Goal: Task Accomplishment & Management: Use online tool/utility

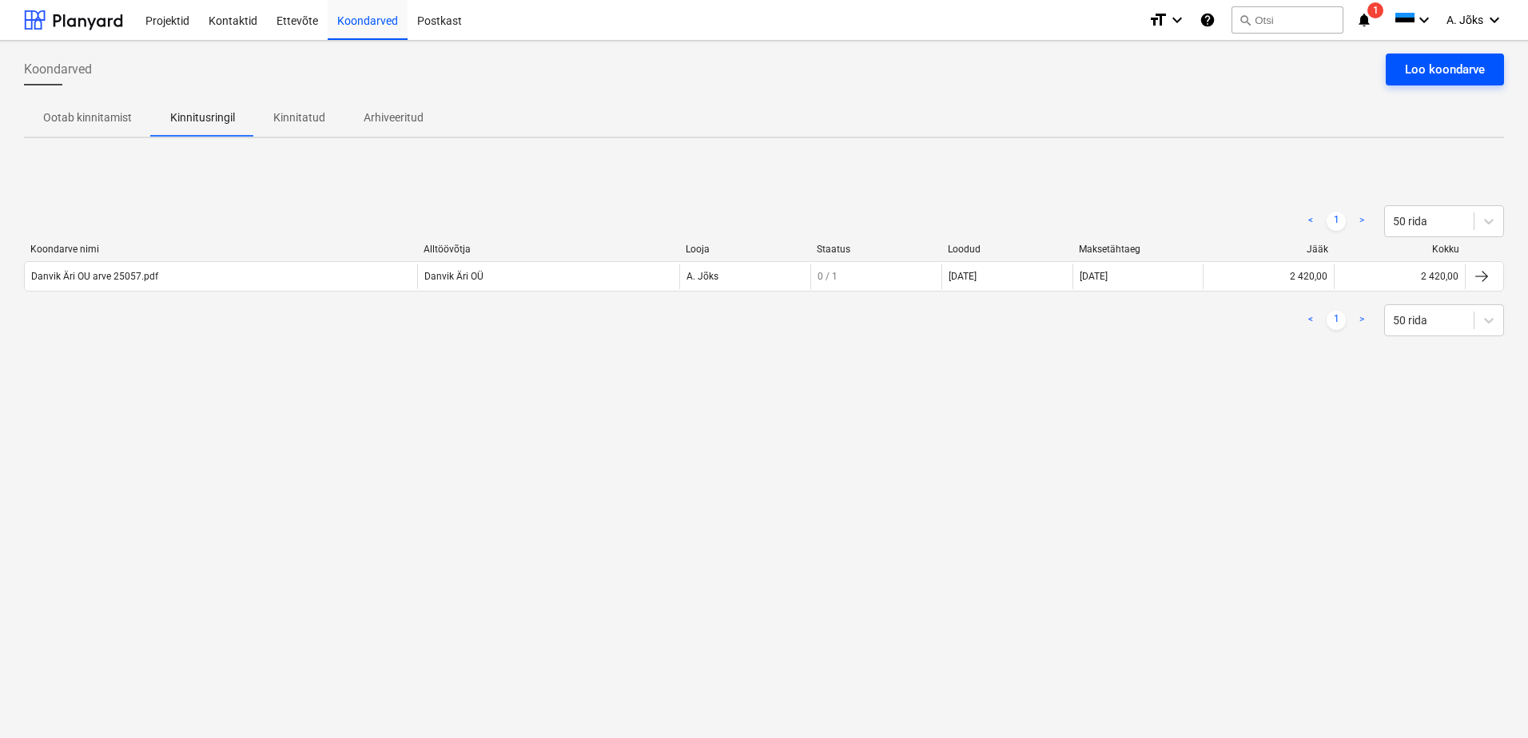
click at [1412, 76] on div "Loo koondarve" at bounding box center [1445, 69] width 80 height 21
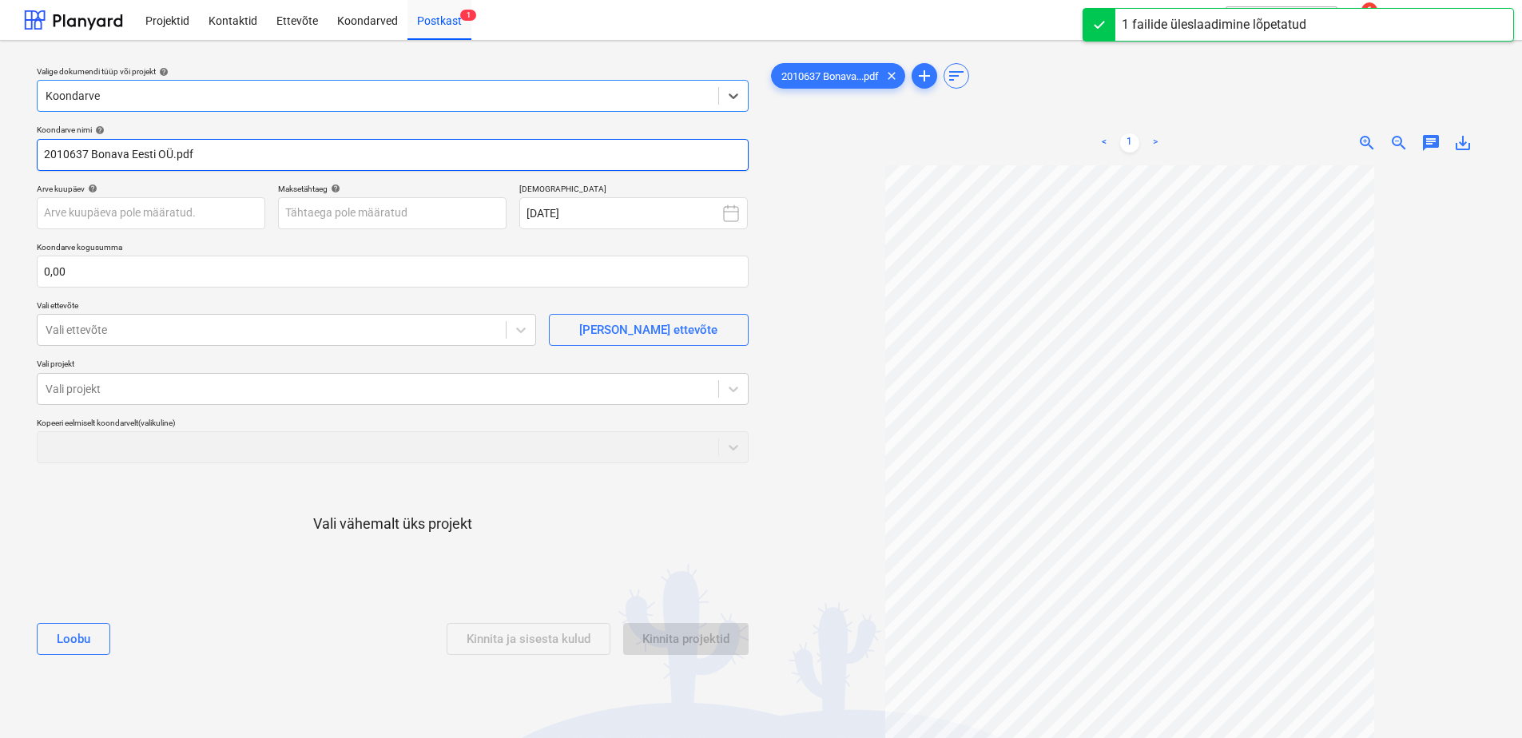
click at [169, 157] on input "2010637 Bonava Eesti OÜ.pdf" at bounding box center [393, 155] width 712 height 32
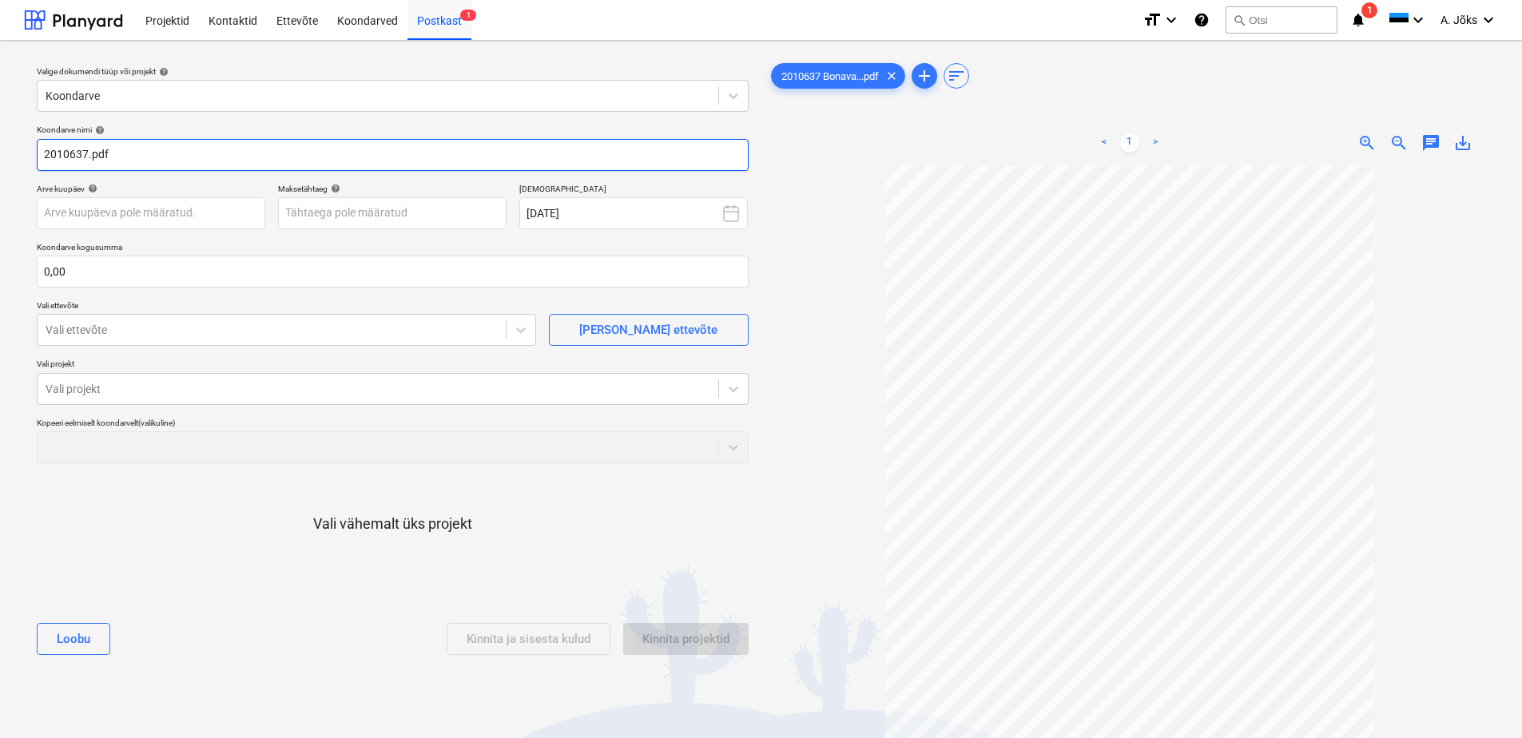
click at [46, 153] on input "2010637.pdf" at bounding box center [393, 155] width 712 height 32
paste input "VegTrade OÜ"
type input "VegTrade OU arve 2010637.pdf"
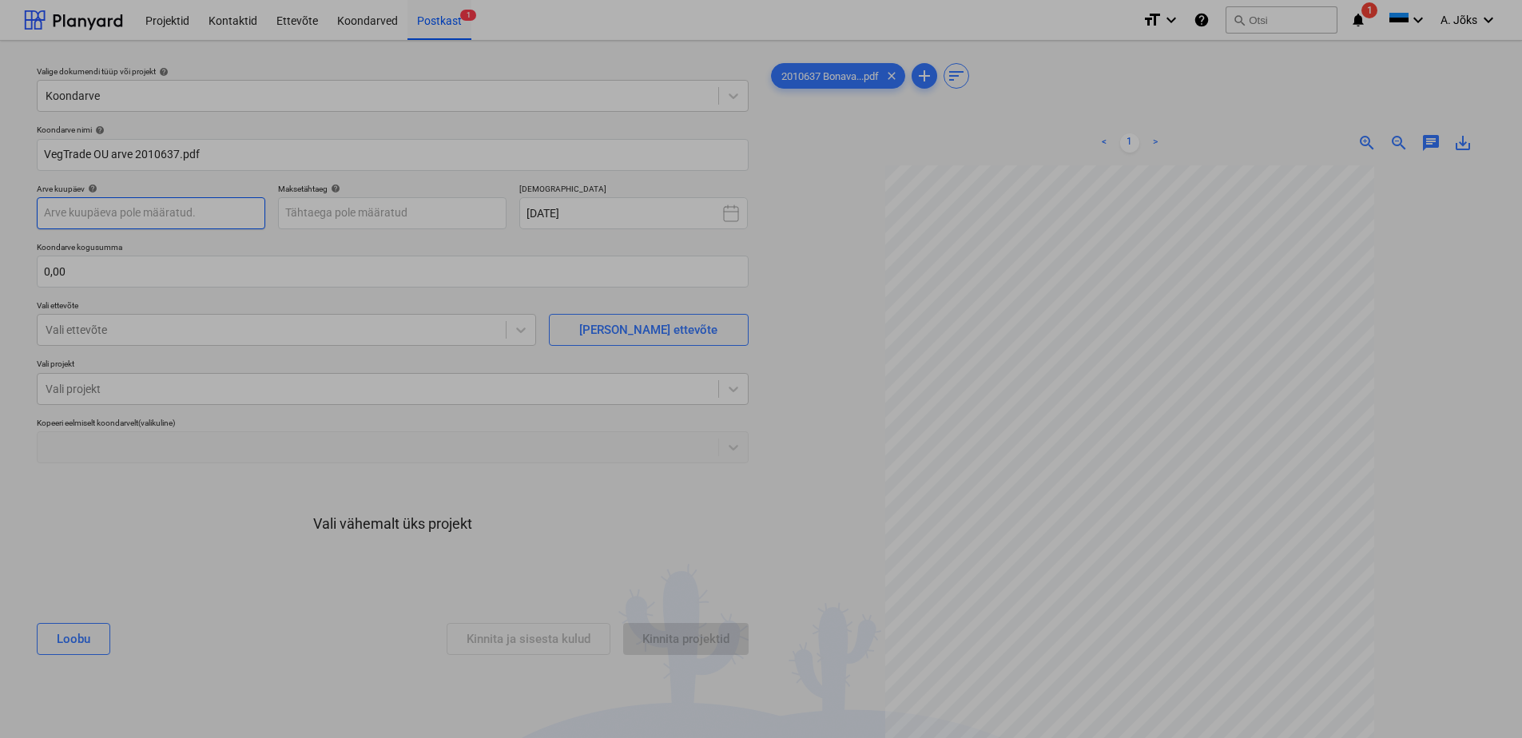
click at [201, 217] on body "Projektid Kontaktid Ettevõte Koondarved Postkast 1 format_size keyboard_arrow_d…" at bounding box center [761, 369] width 1522 height 738
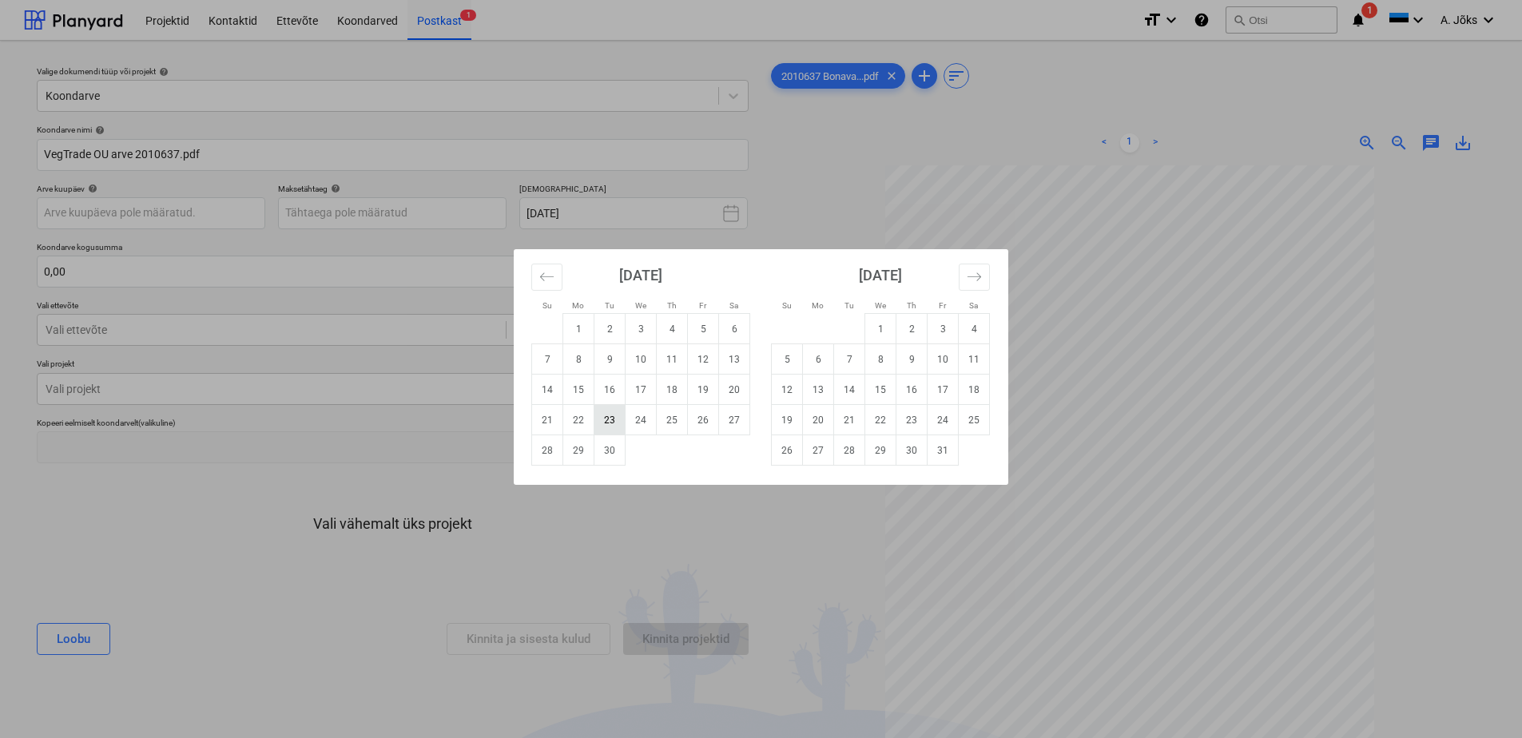
click at [609, 421] on td "23" at bounding box center [610, 420] width 31 height 30
type input "[DATE]"
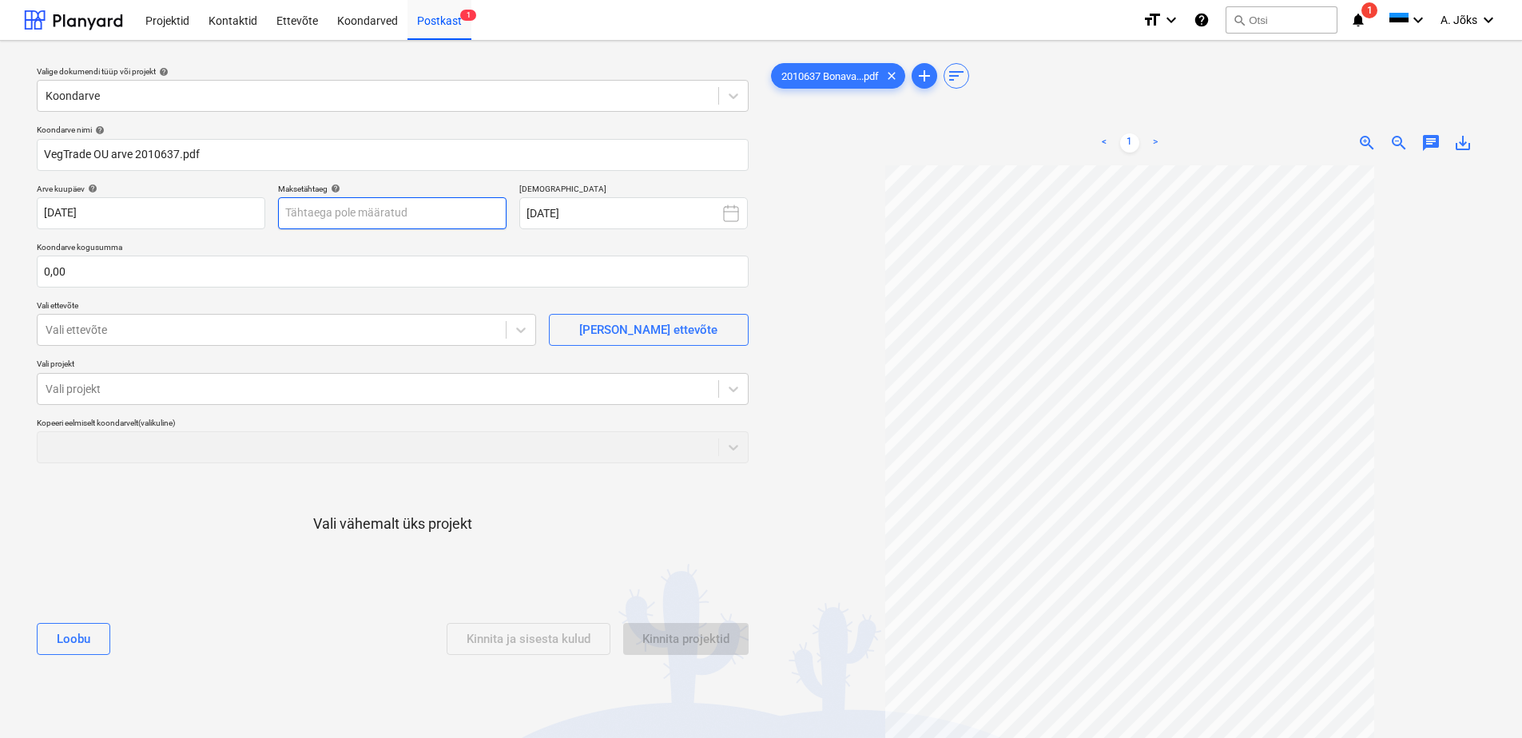
click at [447, 213] on body "Projektid Kontaktid Ettevõte Koondarved Postkast 1 format_size keyboard_arrow_d…" at bounding box center [761, 369] width 1522 height 738
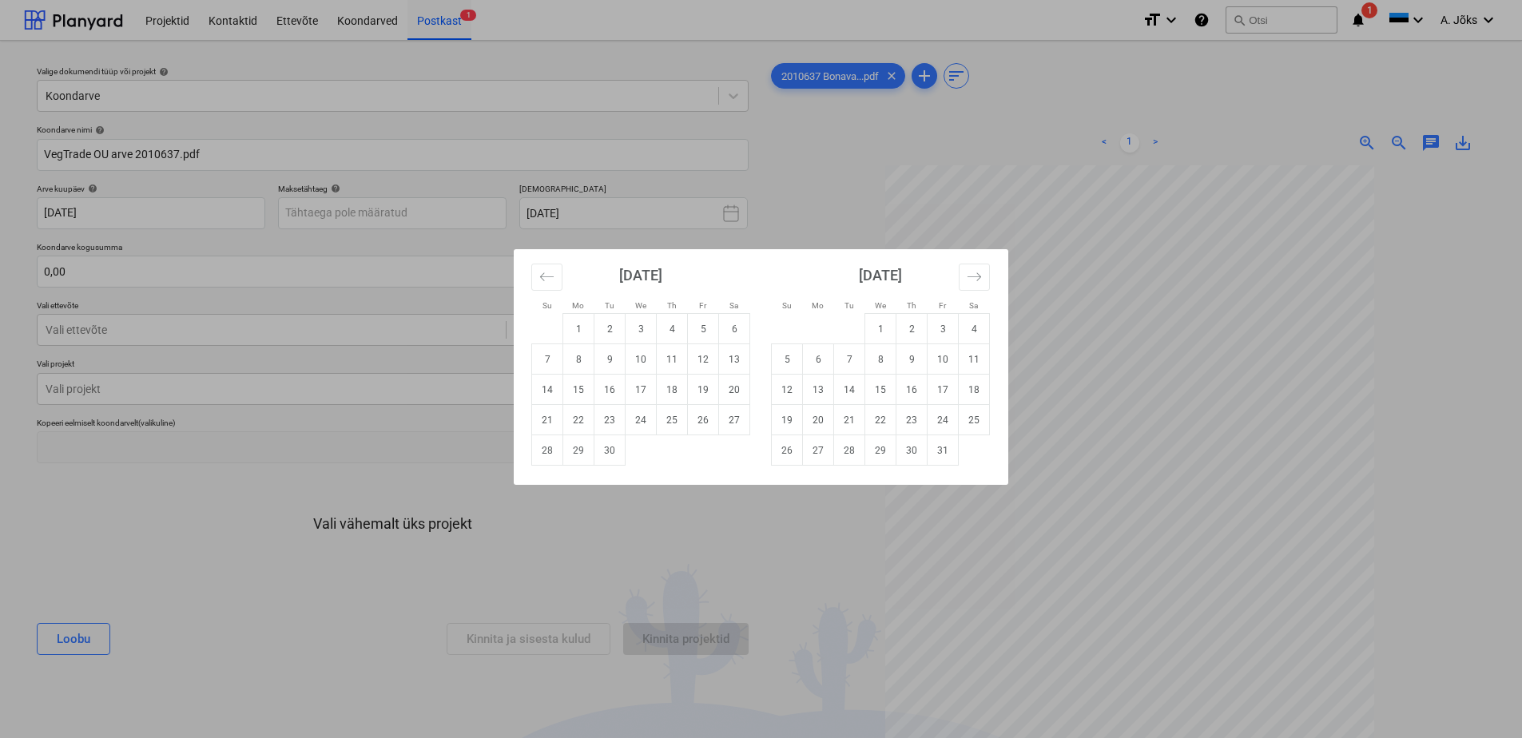
click at [1255, 422] on div "Su Mo Tu We Th Fr Sa Su Mo Tu We Th Fr Sa [DATE] 1 2 3 4 5 6 7 8 9 10 11 12 13 …" at bounding box center [761, 369] width 1522 height 738
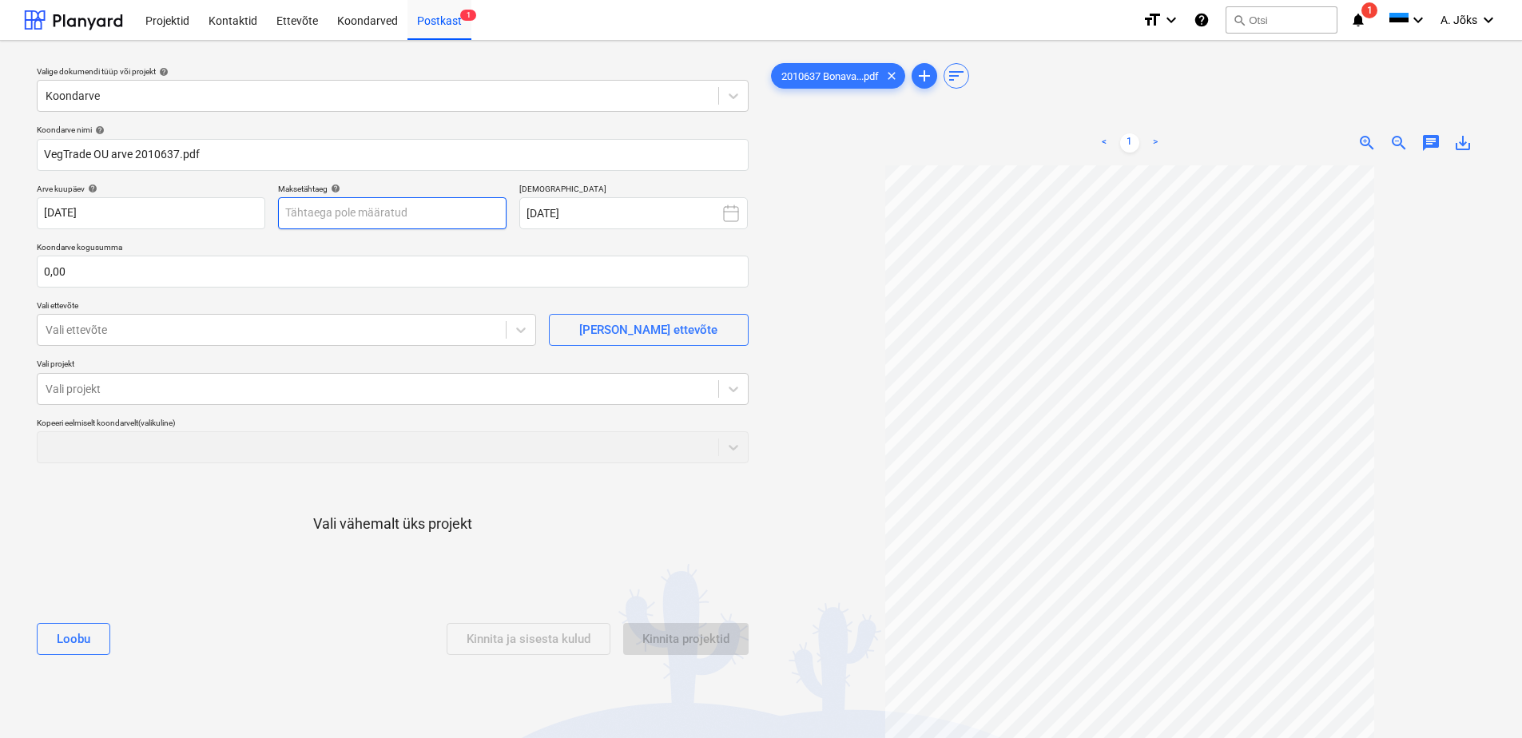
click at [459, 206] on body "Projektid Kontaktid Ettevõte Koondarved Postkast 1 format_size keyboard_arrow_d…" at bounding box center [761, 369] width 1522 height 738
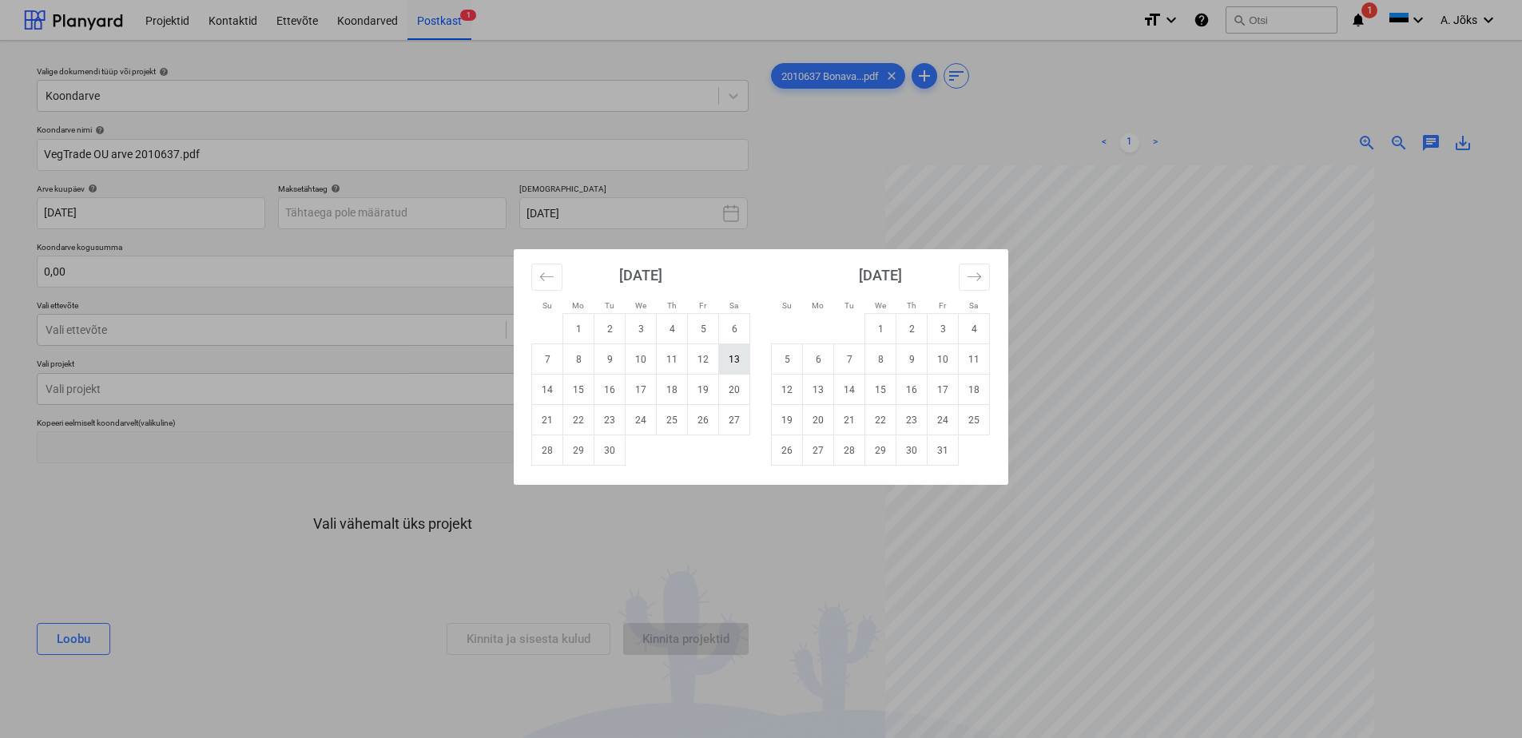
click at [737, 364] on td "13" at bounding box center [734, 359] width 31 height 30
type input "[DATE]"
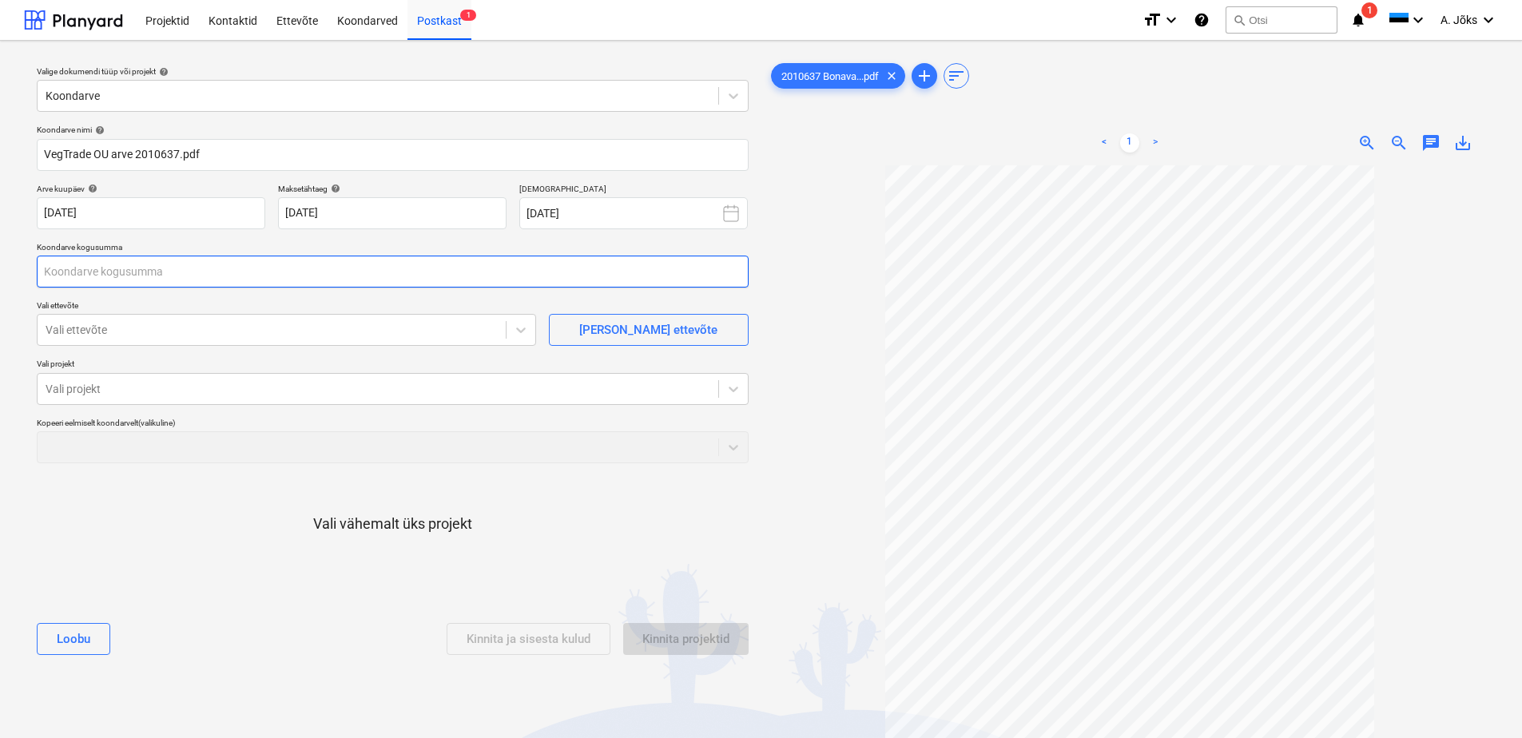
click at [283, 266] on input "text" at bounding box center [393, 272] width 712 height 32
type input "169,50"
click at [167, 335] on div at bounding box center [272, 330] width 452 height 16
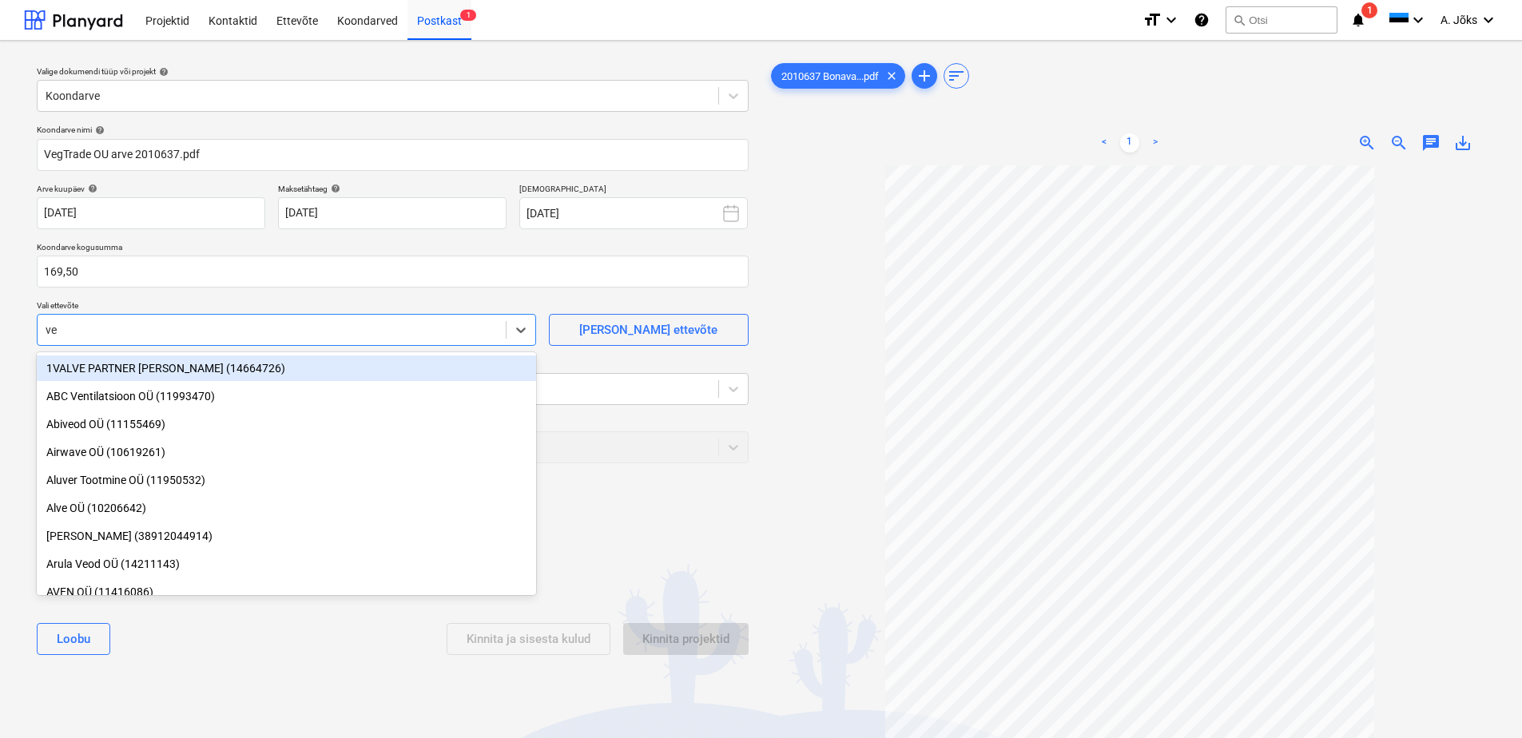
type input "veg"
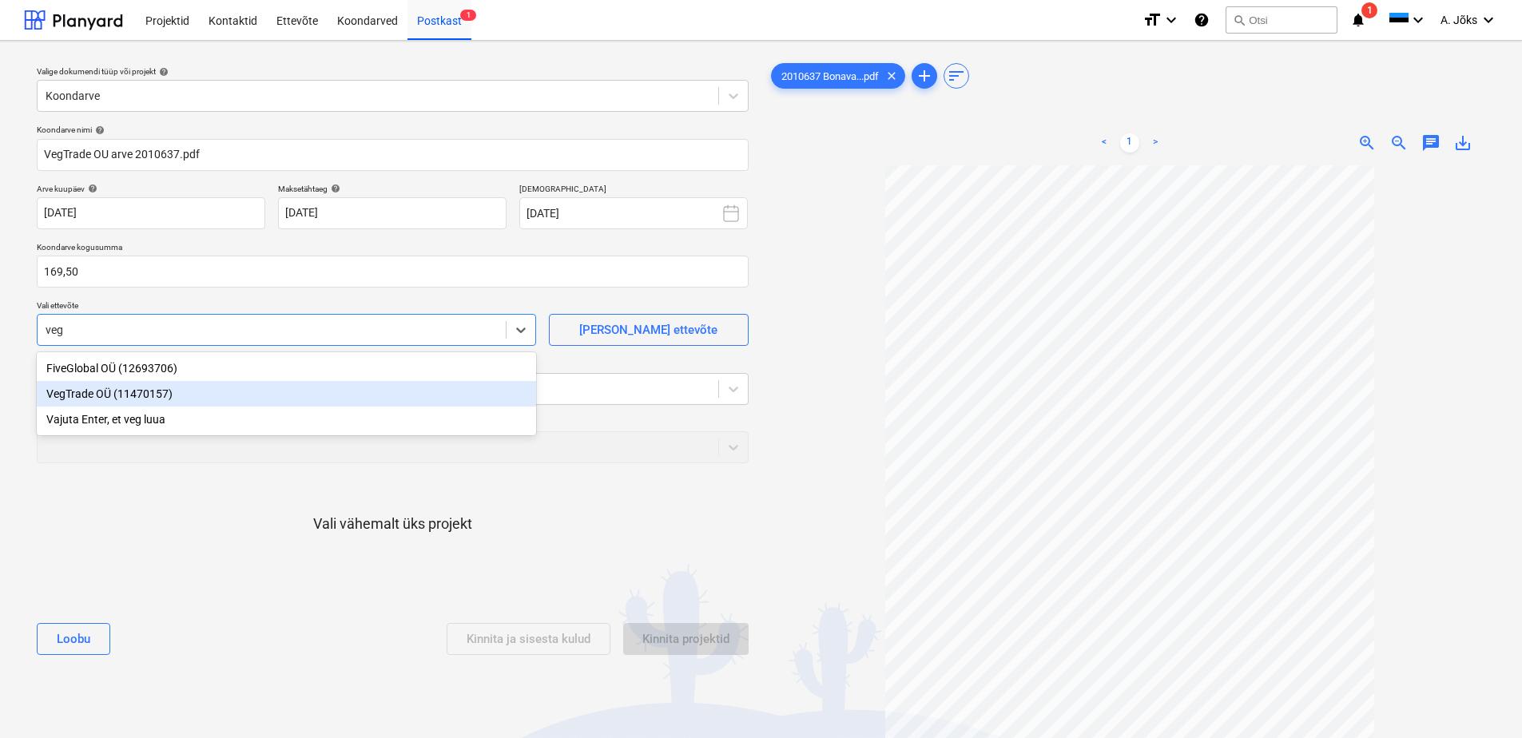
click at [134, 395] on div "VegTrade OÜ (11470157)" at bounding box center [286, 394] width 499 height 26
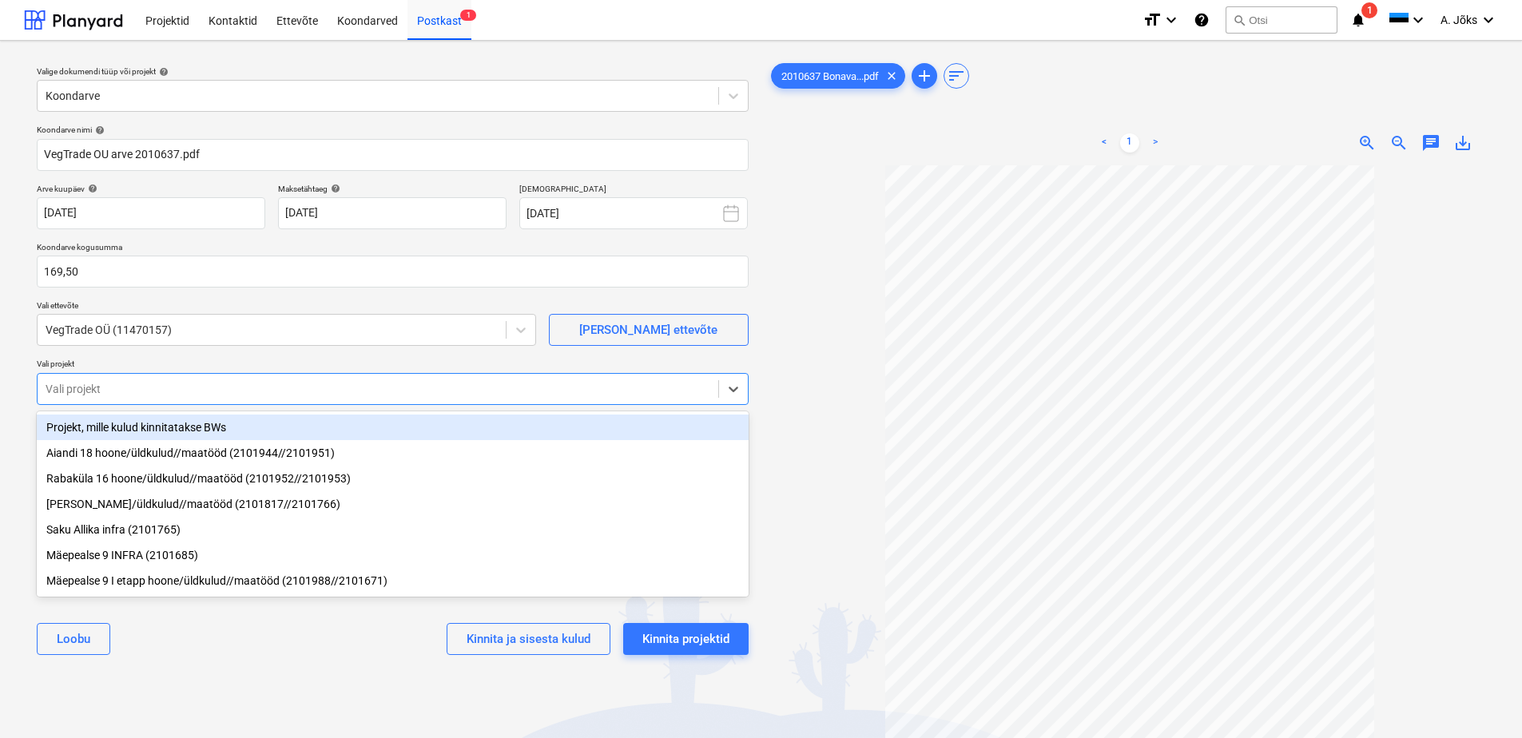
click at [137, 387] on div at bounding box center [378, 389] width 665 height 16
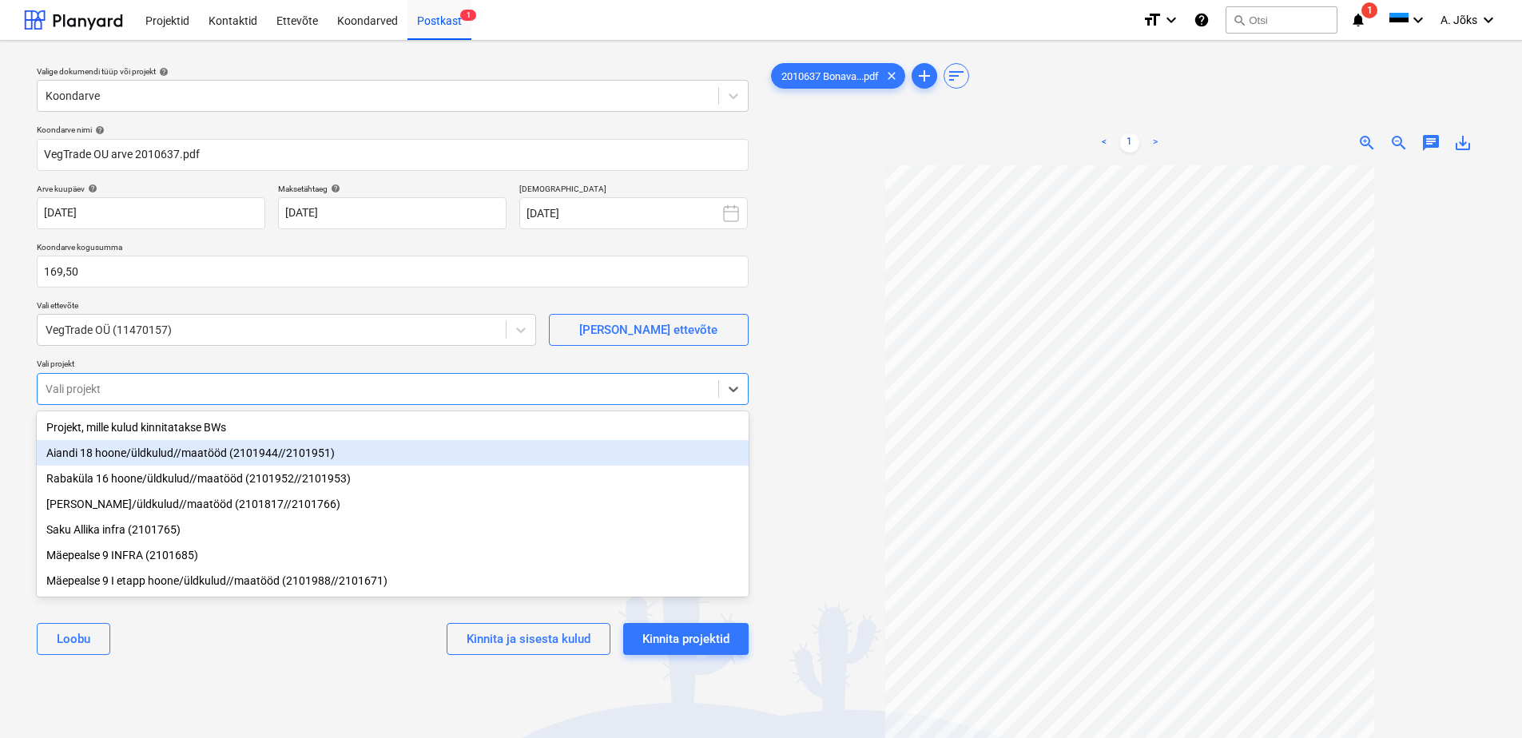
click at [149, 459] on div "Aiandi 18 hoone/üldkulud//maatööd (2101944//2101951)" at bounding box center [393, 453] width 712 height 26
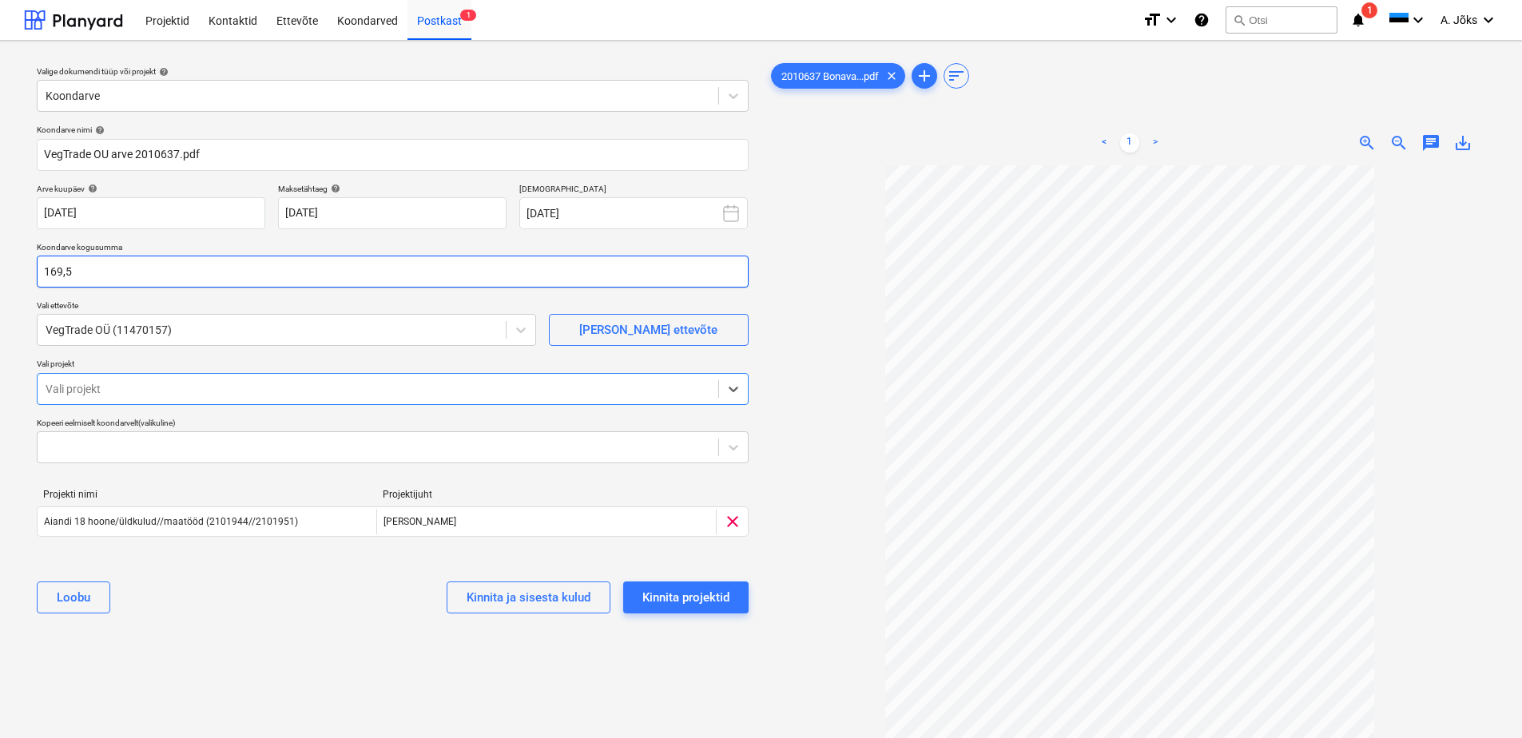
click at [212, 278] on input "169,5" at bounding box center [393, 272] width 712 height 32
type input "169,50"
click at [718, 597] on div "Kinnita projektid" at bounding box center [685, 597] width 87 height 21
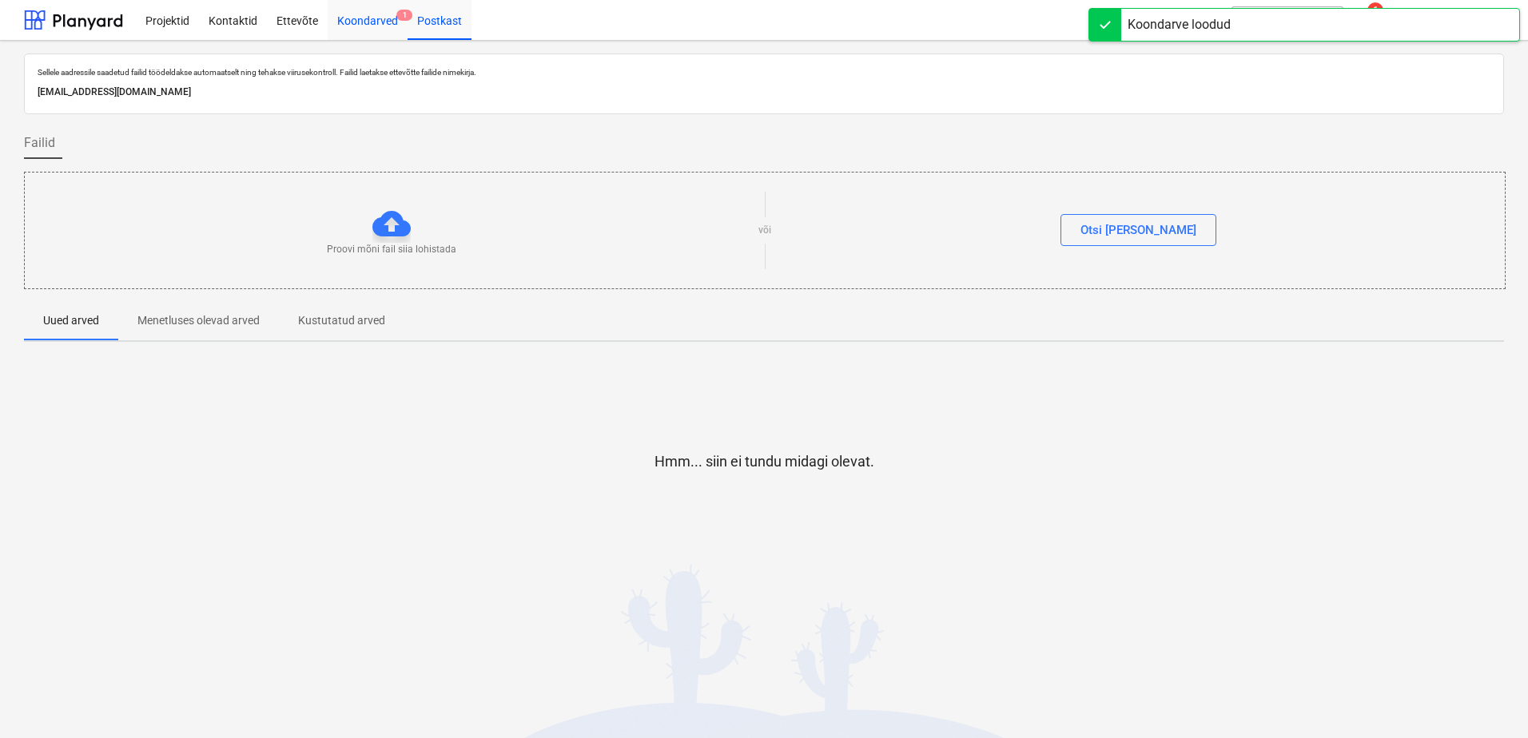
click at [360, 18] on div "Koondarved 1" at bounding box center [368, 19] width 80 height 41
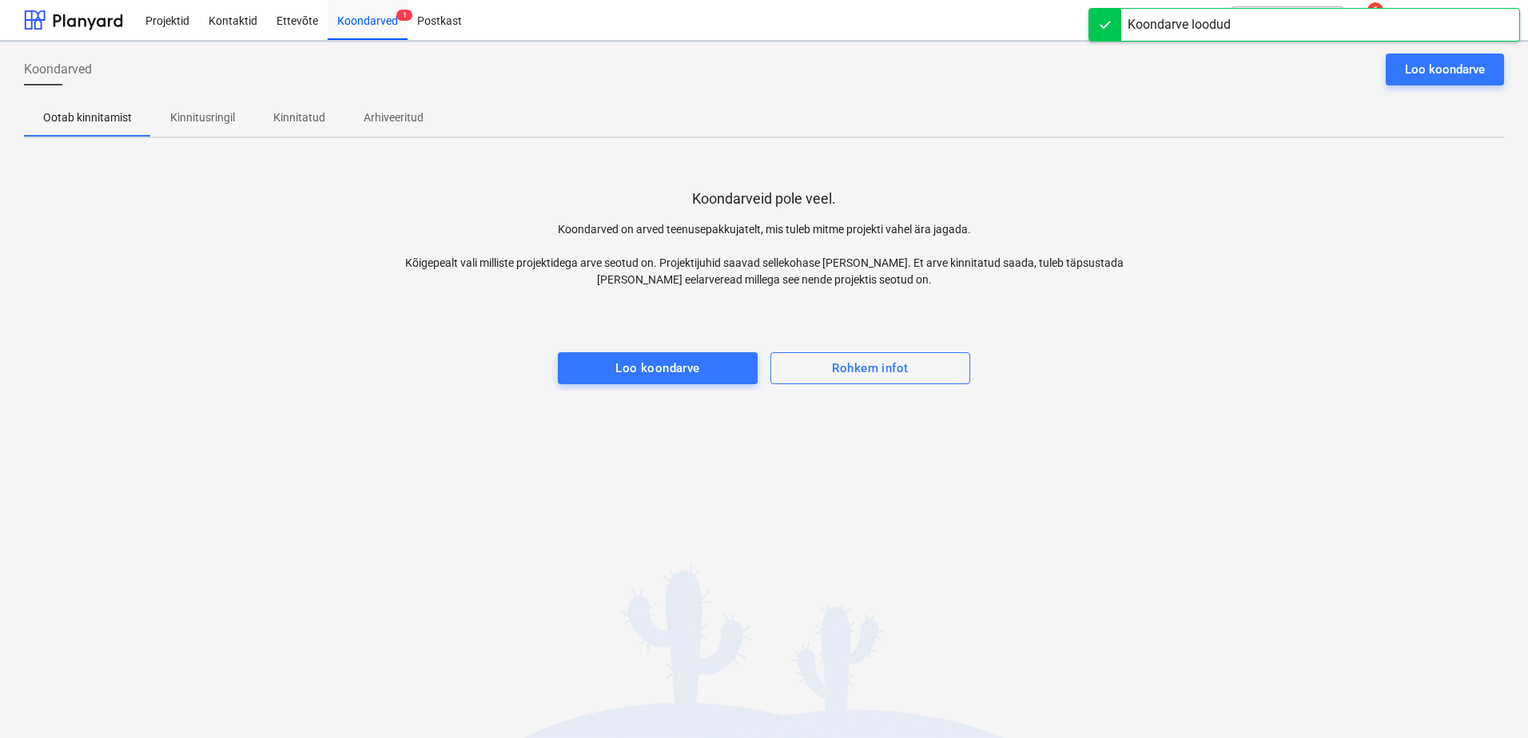
click at [213, 121] on p "Kinnitusringil" at bounding box center [202, 117] width 65 height 17
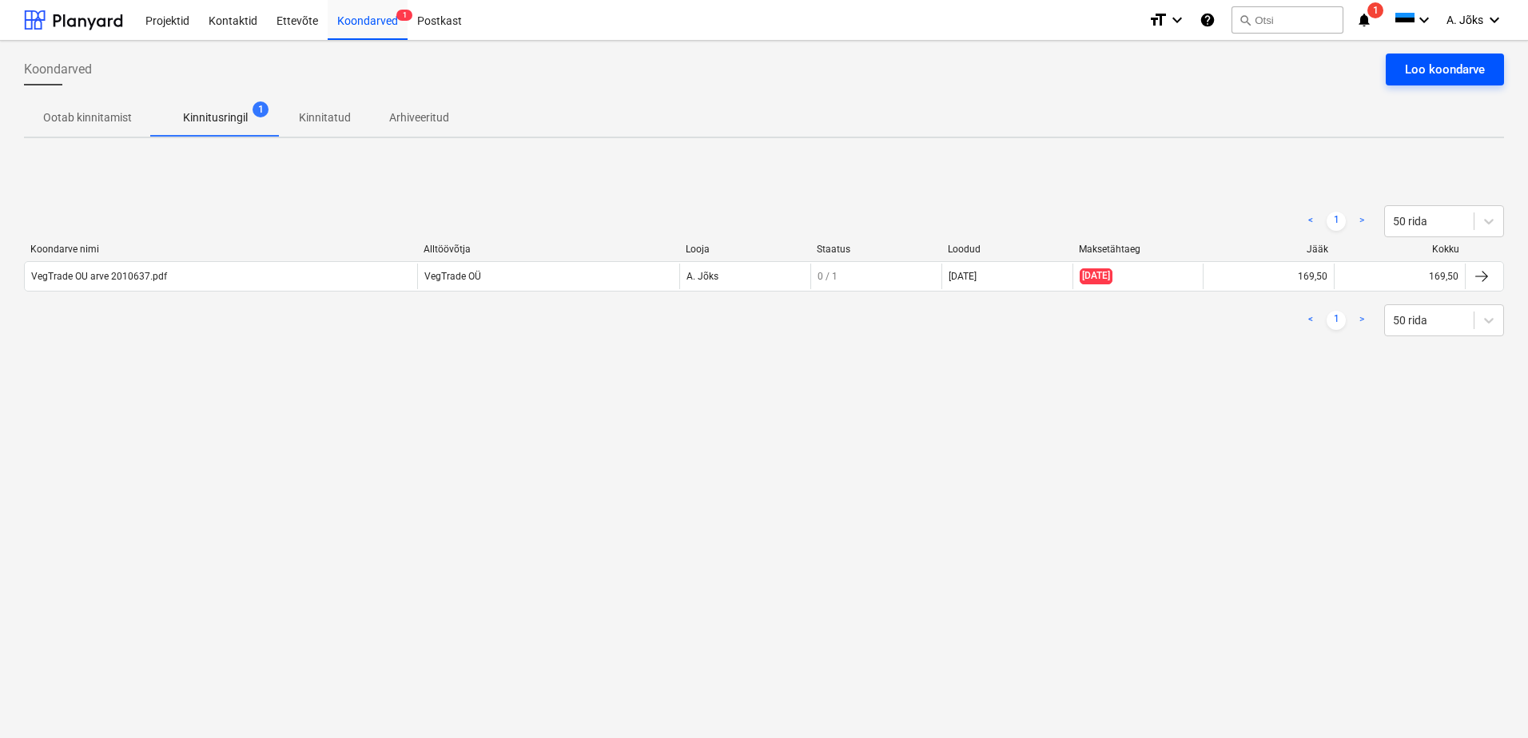
click at [1410, 63] on div "Loo koondarve" at bounding box center [1445, 69] width 80 height 21
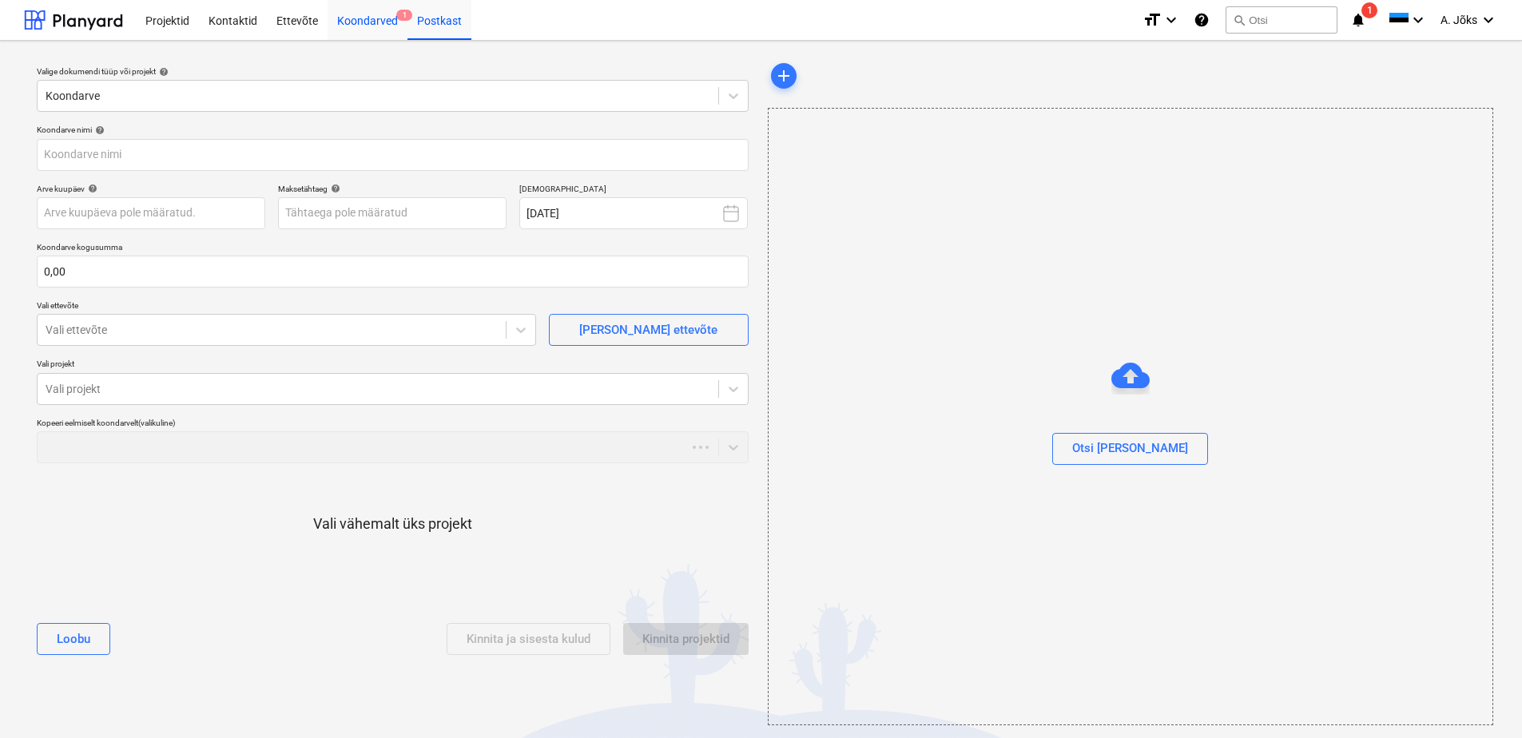
click at [356, 20] on div "Koondarved 1" at bounding box center [368, 19] width 80 height 41
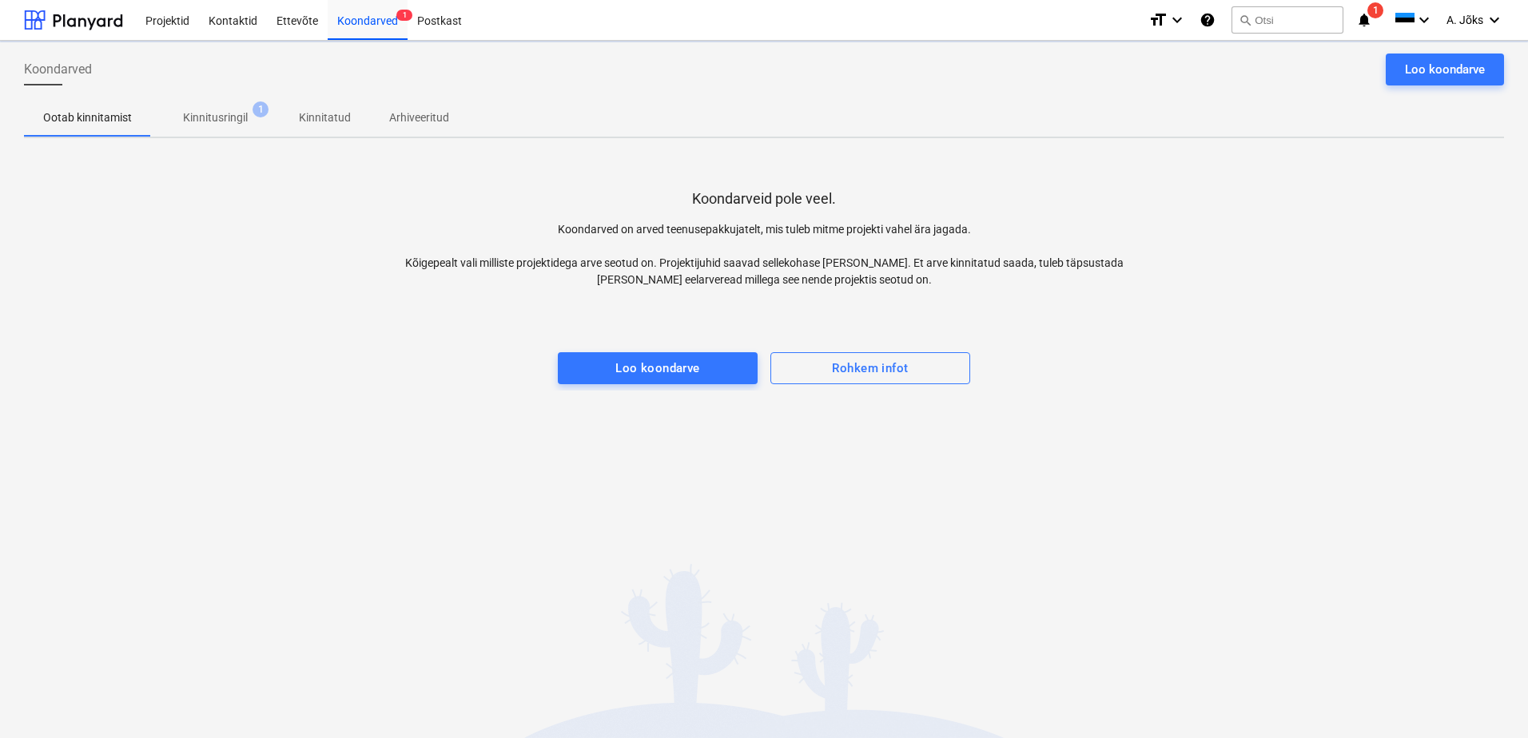
click at [221, 117] on p "Kinnitusringil" at bounding box center [215, 117] width 65 height 17
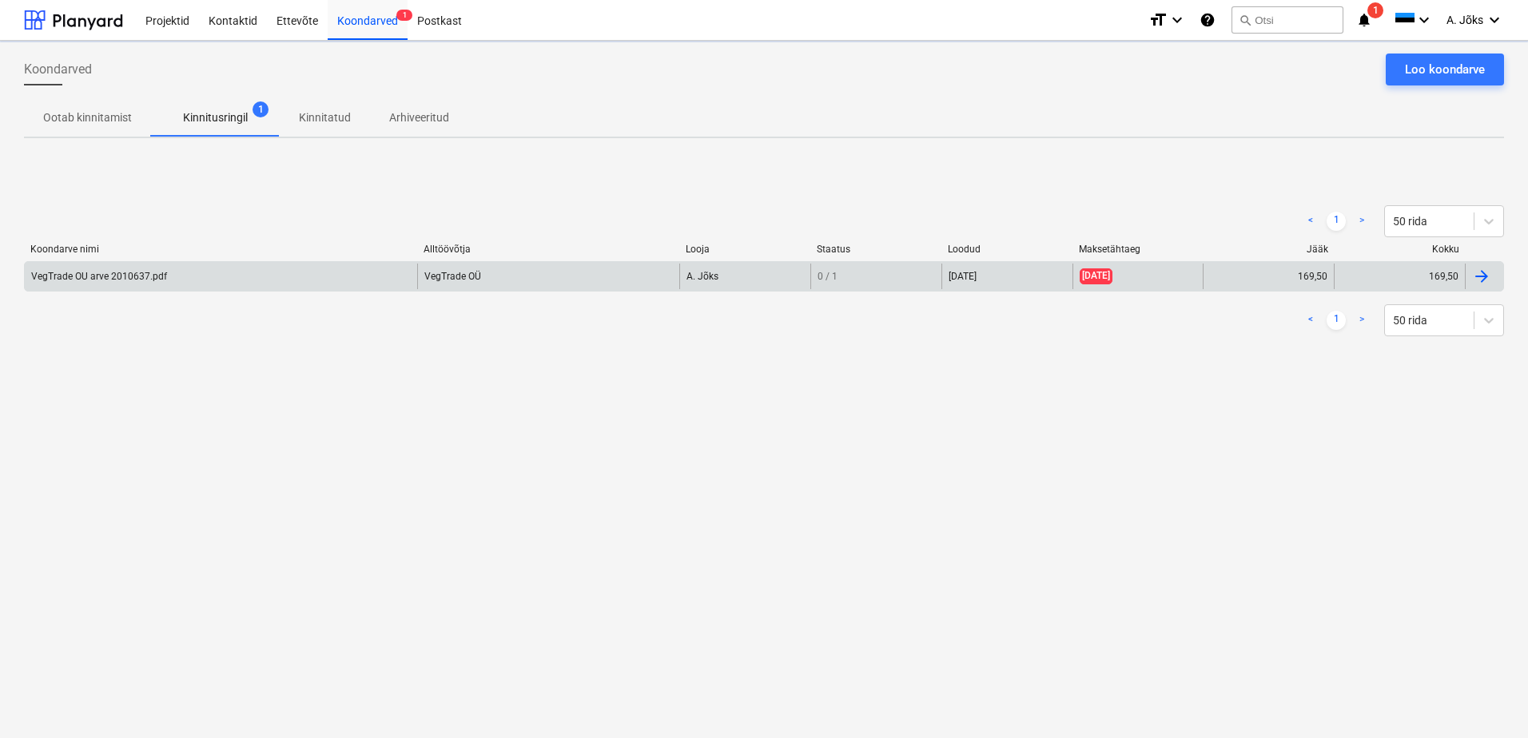
click at [182, 277] on div "VegTrade OU arve 2010637.pdf" at bounding box center [221, 277] width 392 height 26
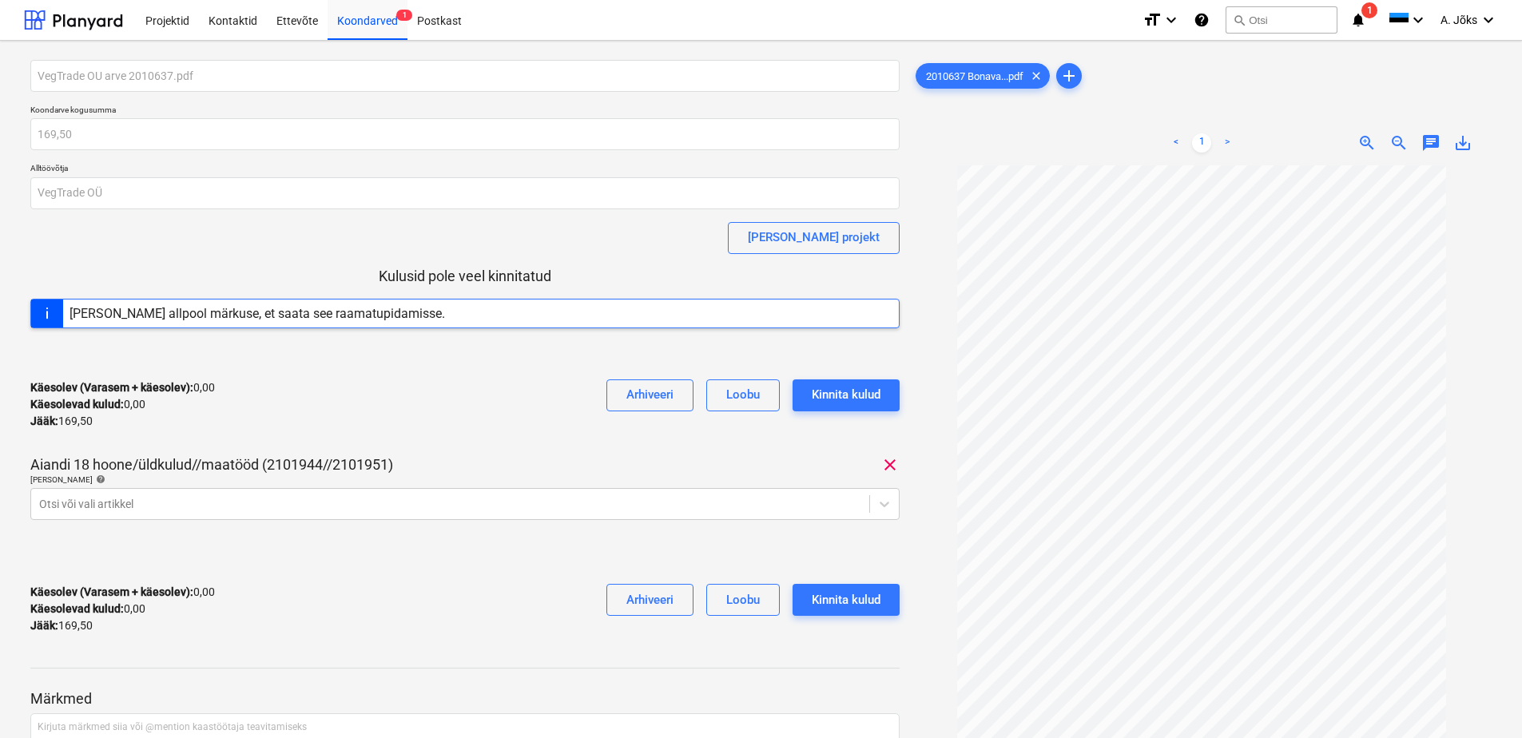
click at [1434, 142] on span "chat" at bounding box center [1431, 142] width 19 height 19
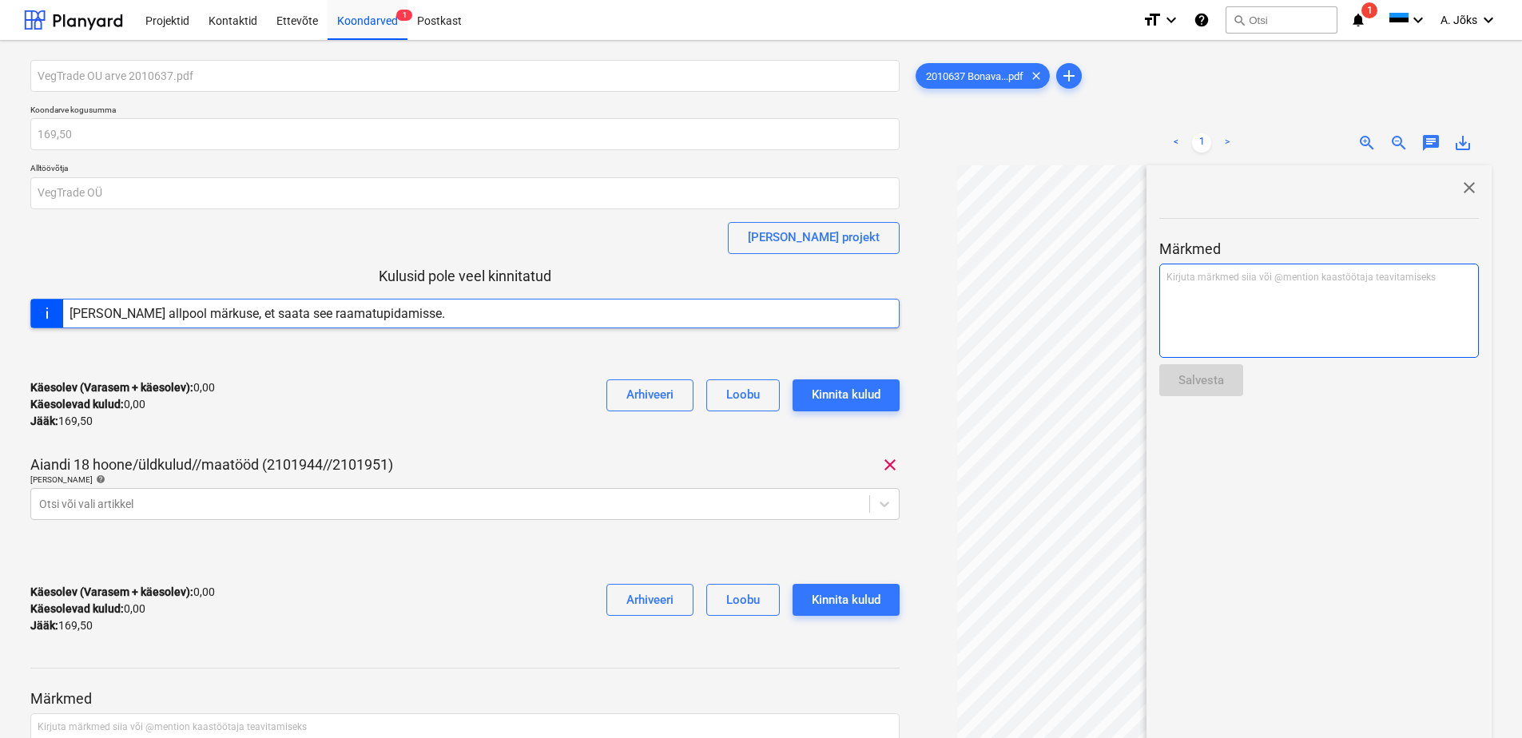
click at [1219, 288] on div "Kirjuta märkmed siia või @mention kaastöötaja teavitamiseks ﻿" at bounding box center [1319, 311] width 320 height 94
click at [1242, 278] on p "﻿ @ [PERSON_NAME] ﻿ ﻿" at bounding box center [1319, 279] width 305 height 16
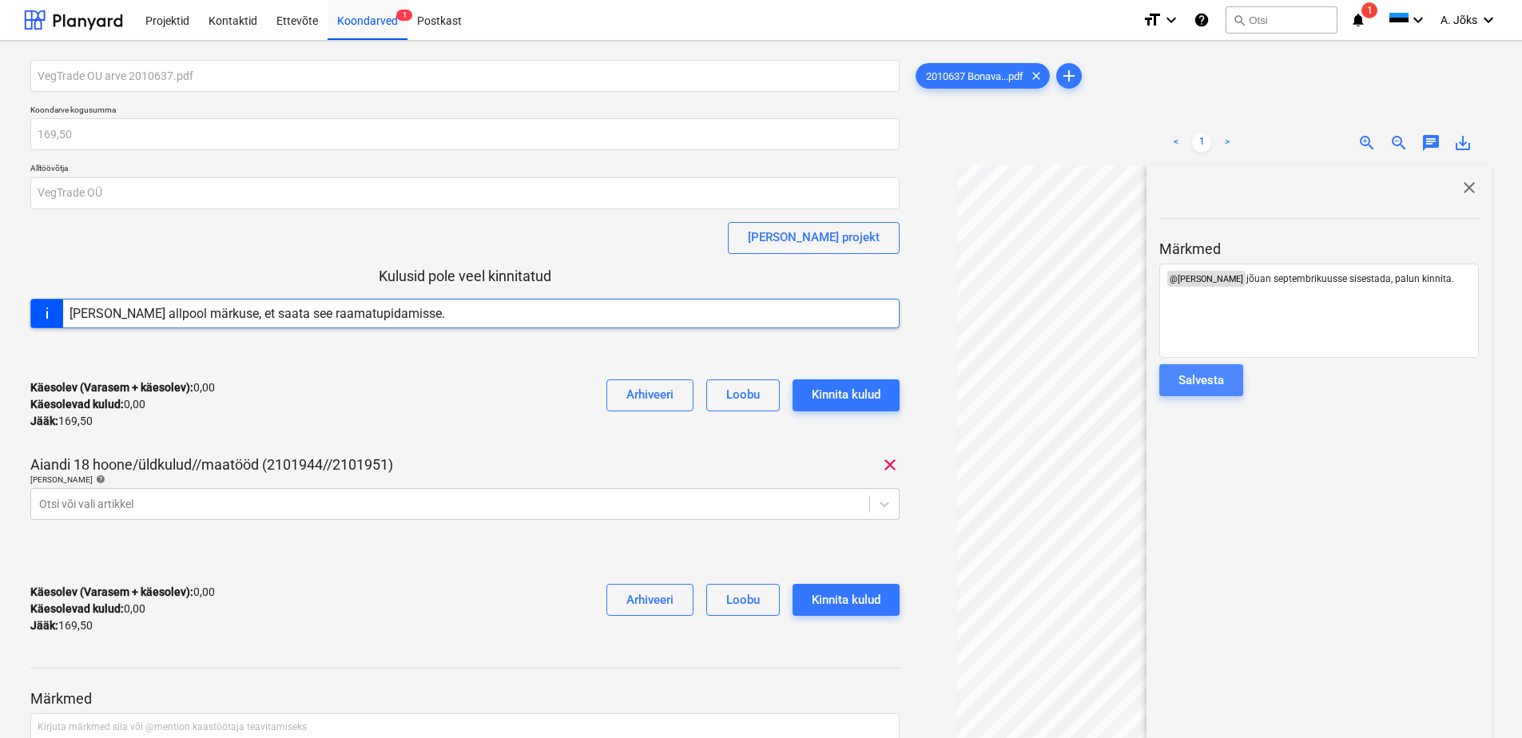
click at [1221, 376] on div "Salvesta" at bounding box center [1202, 380] width 46 height 21
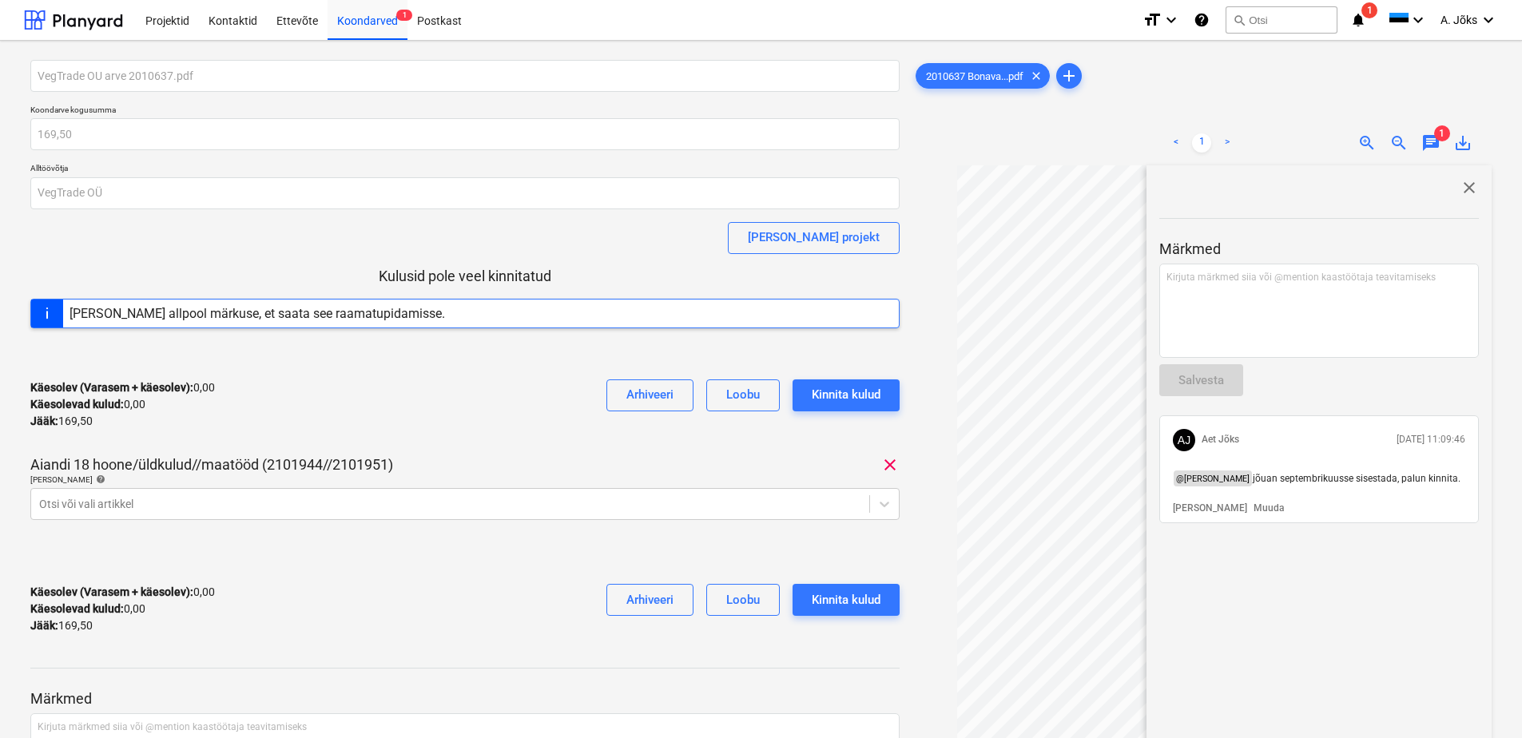
click at [1460, 189] on span "close" at bounding box center [1469, 187] width 19 height 19
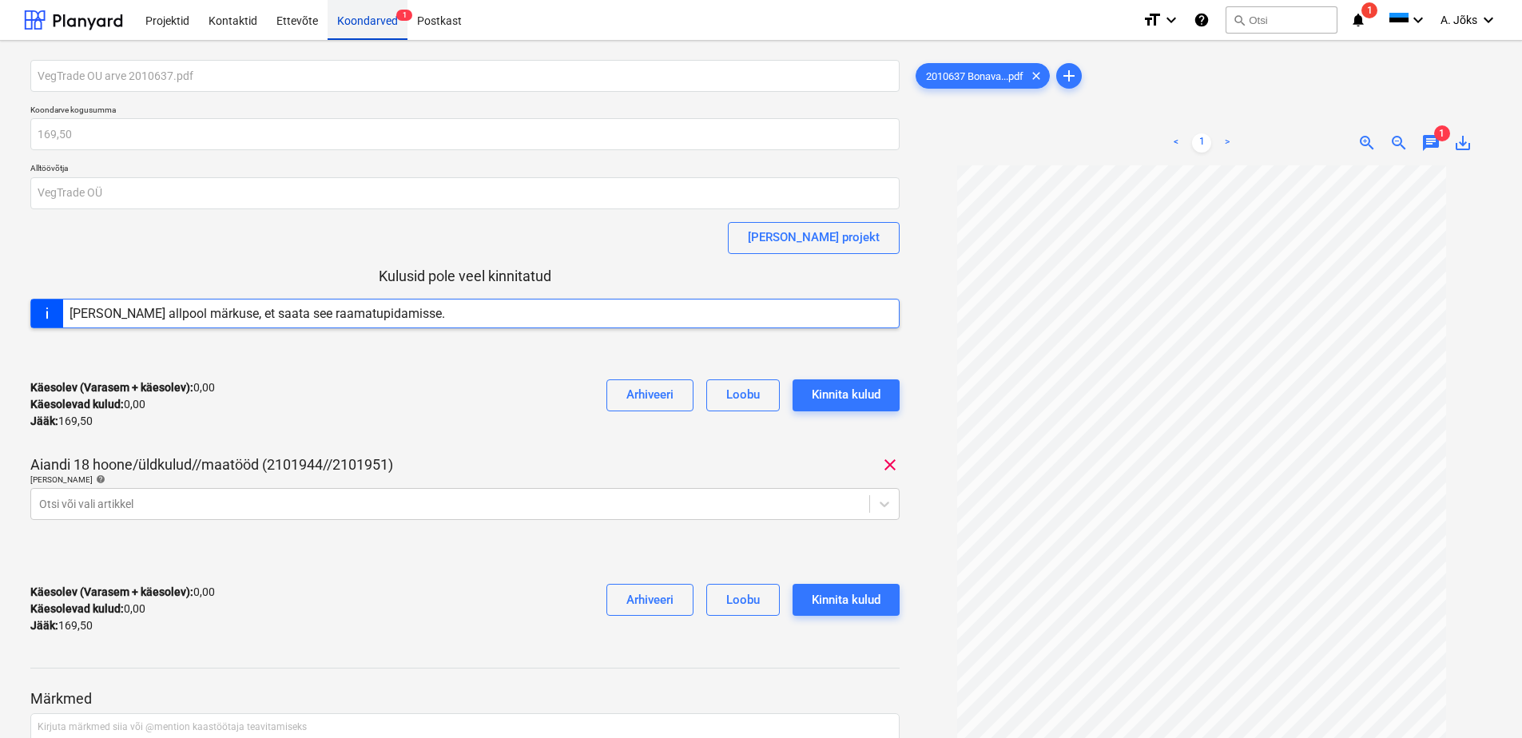
click at [379, 21] on div "Koondarved 1" at bounding box center [368, 19] width 80 height 41
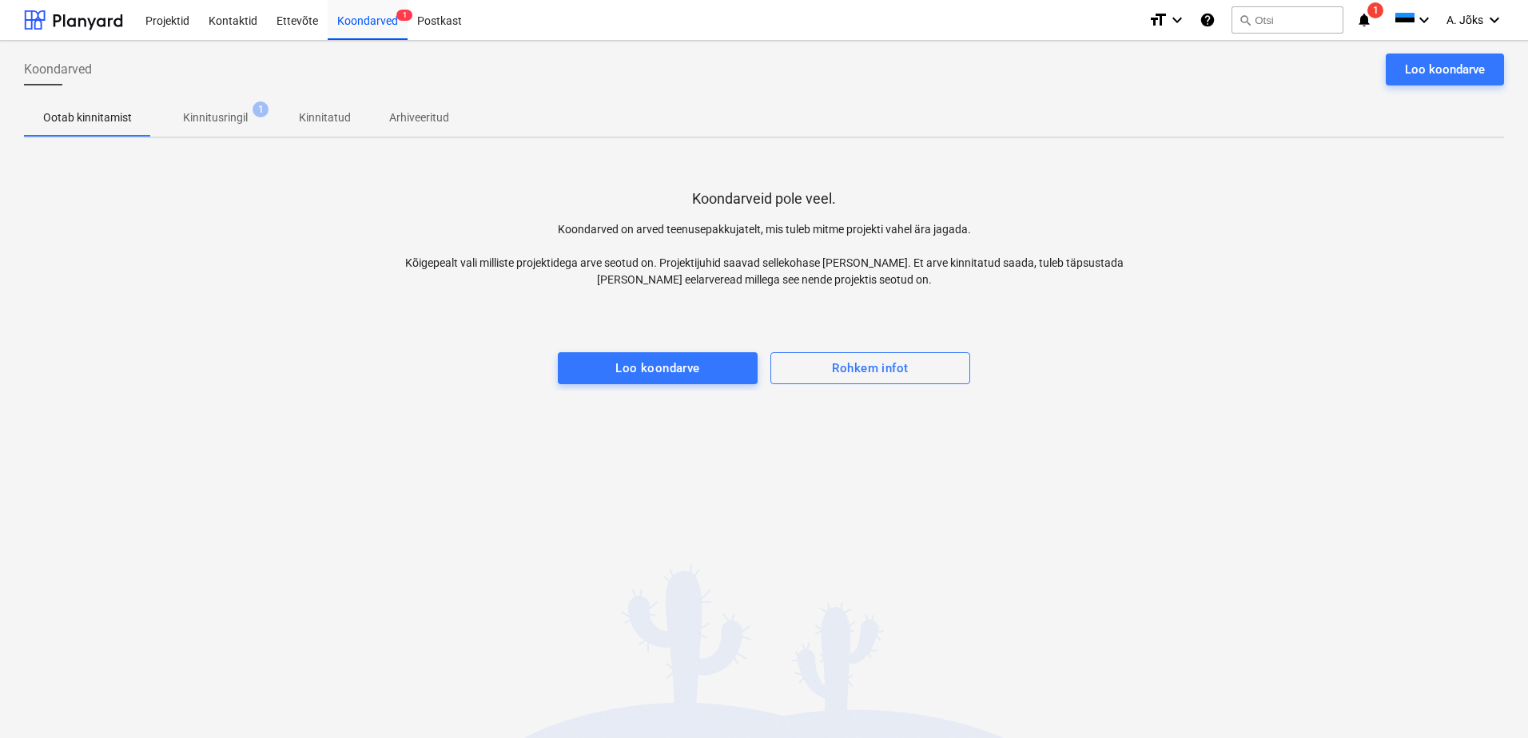
click at [207, 121] on p "Kinnitusringil" at bounding box center [215, 117] width 65 height 17
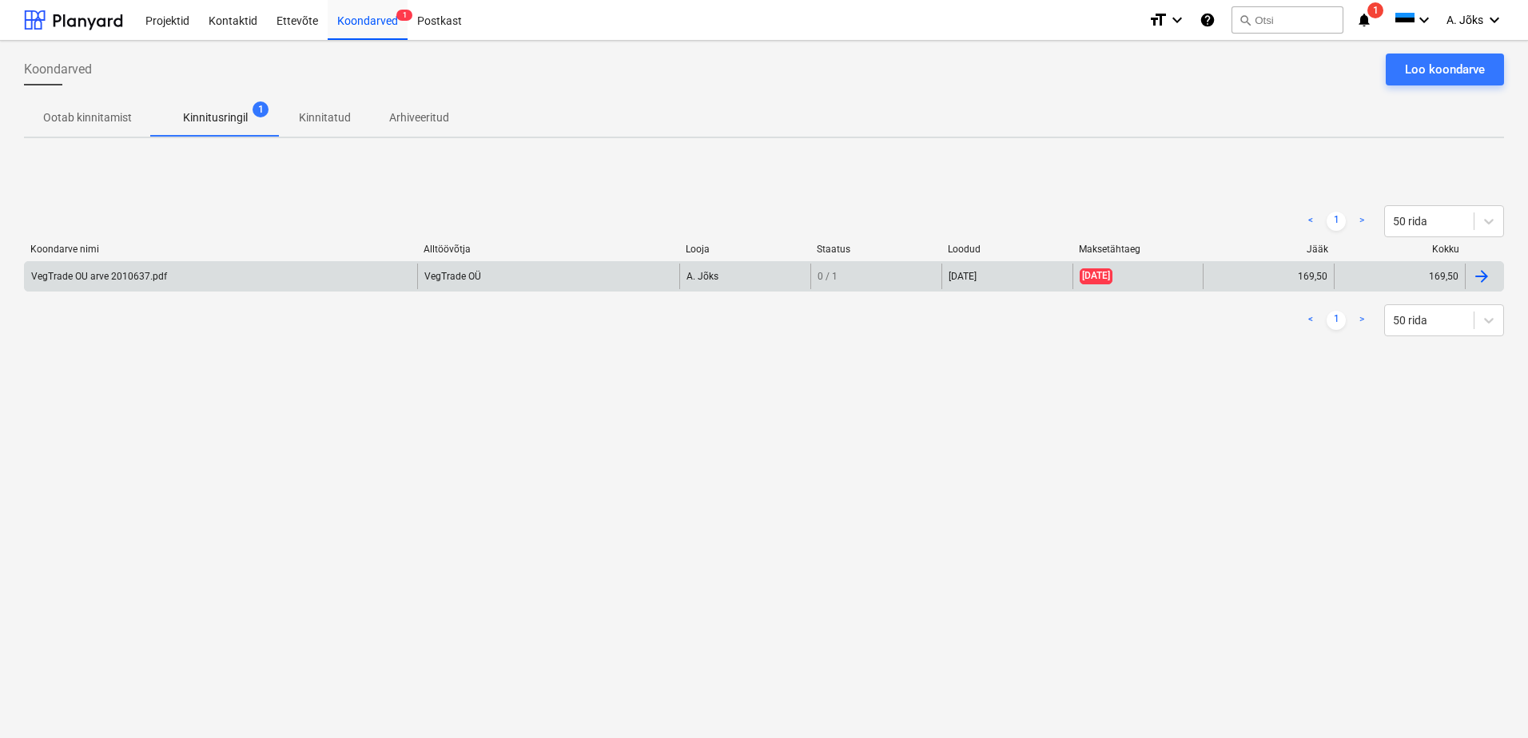
click at [140, 276] on div "VegTrade OU arve 2010637.pdf" at bounding box center [99, 276] width 136 height 11
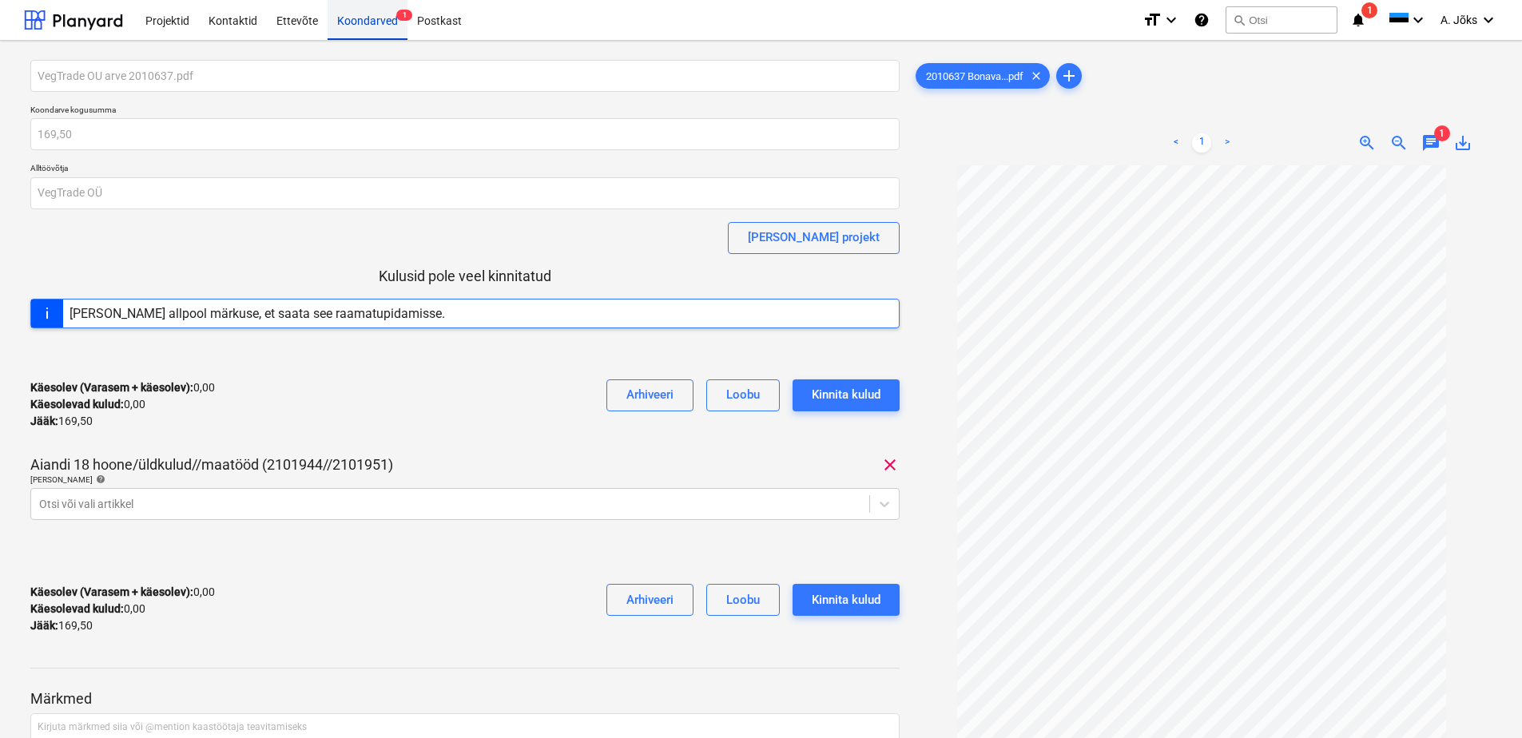
click at [343, 23] on div "Koondarved 1" at bounding box center [368, 19] width 80 height 41
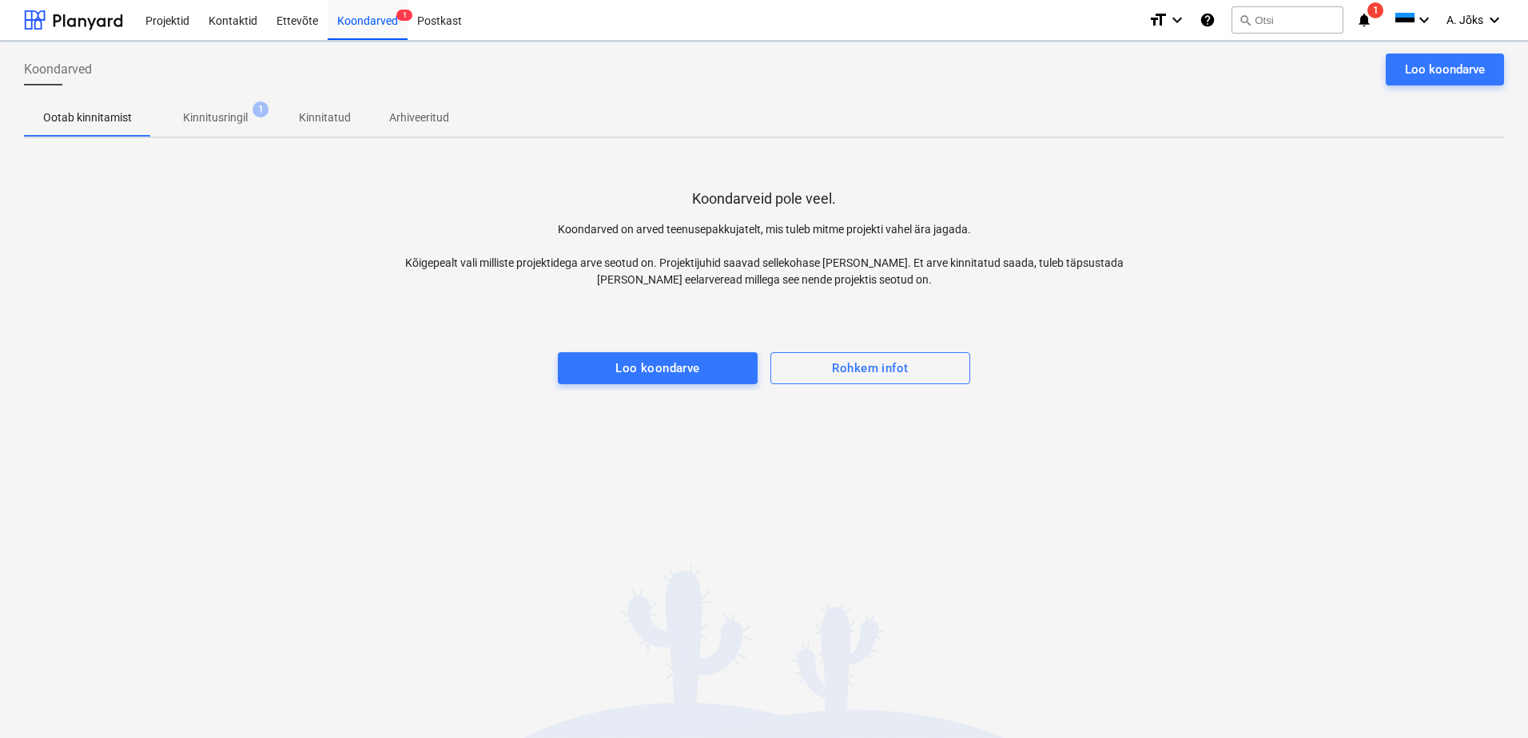
click at [402, 480] on div "Koondarved Loo koondarve Ootab kinnitamist Kinnitusringil 1 Kinnitatud Arhiveer…" at bounding box center [764, 390] width 1528 height 698
